Goal: Information Seeking & Learning: Learn about a topic

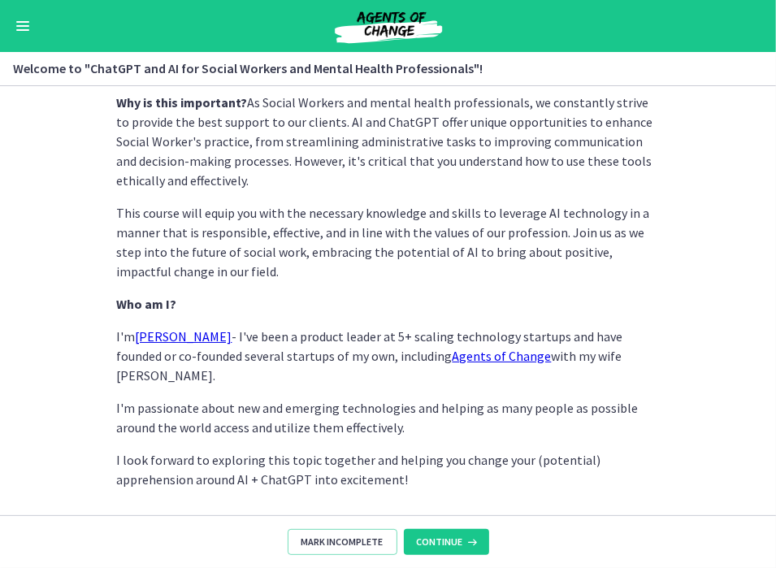
scroll to position [790, 0]
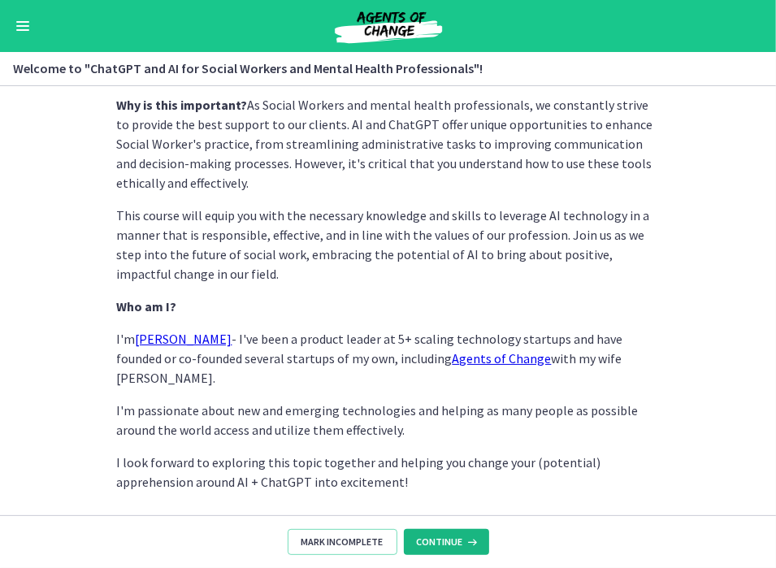
click at [460, 537] on span "Continue" at bounding box center [440, 541] width 46 height 13
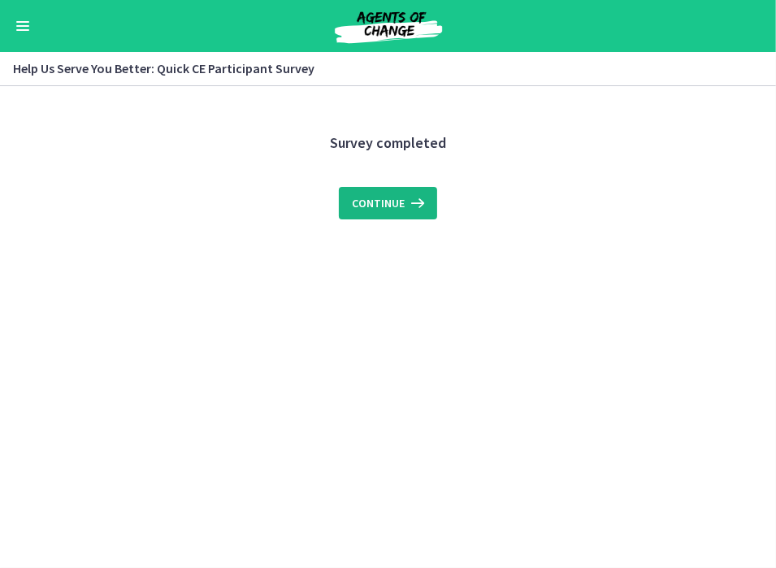
click at [416, 205] on icon at bounding box center [415, 202] width 23 height 19
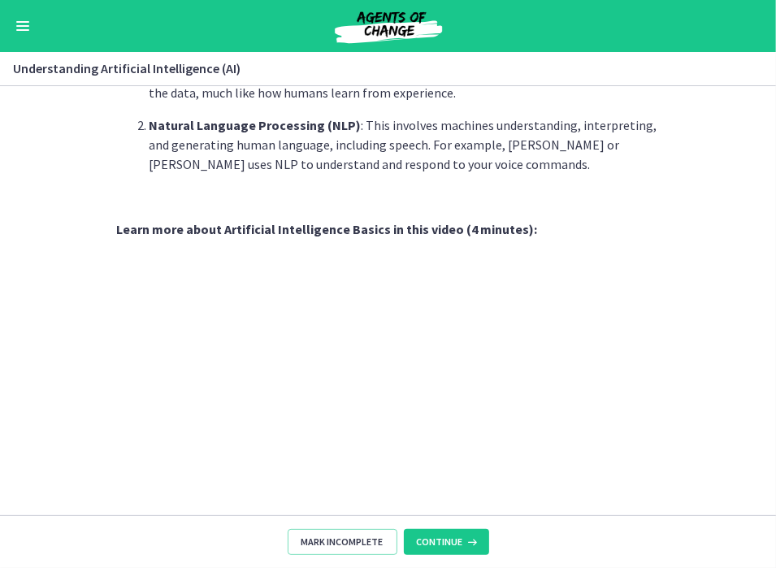
scroll to position [579, 0]
